Goal: Navigation & Orientation: Find specific page/section

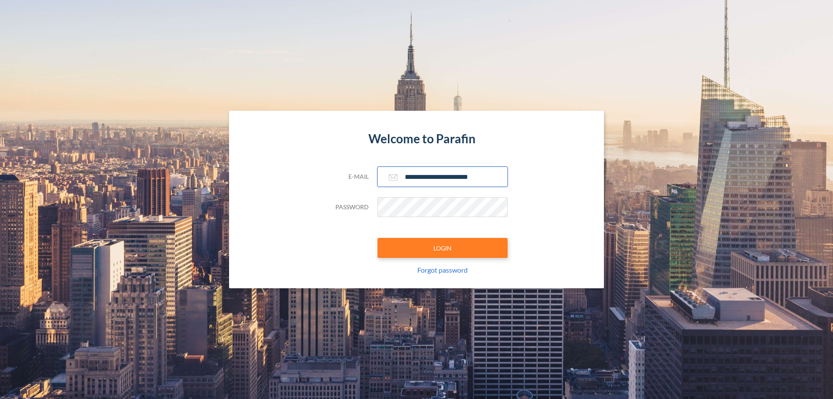
type input "**********"
click at [443, 248] on button "LOGIN" at bounding box center [443, 248] width 130 height 20
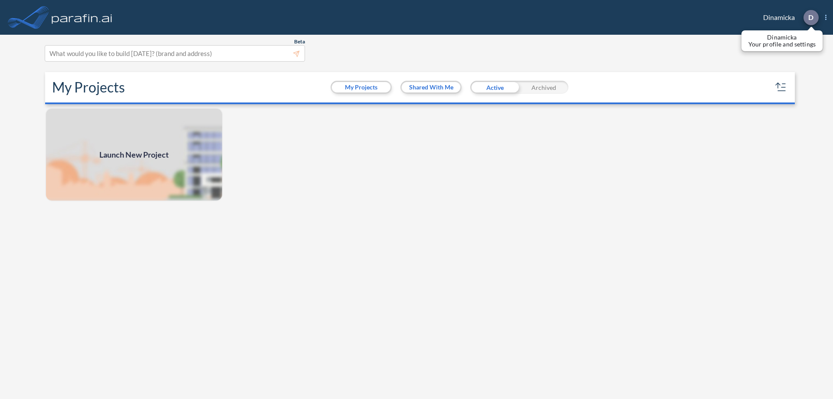
click at [811, 17] on p "D" at bounding box center [811, 17] width 5 height 8
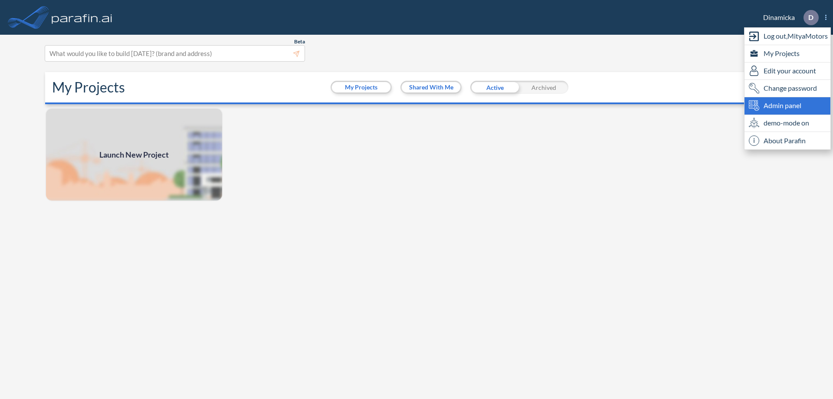
click at [788, 105] on span "Admin panel" at bounding box center [783, 105] width 38 height 10
